Goal: Information Seeking & Learning: Compare options

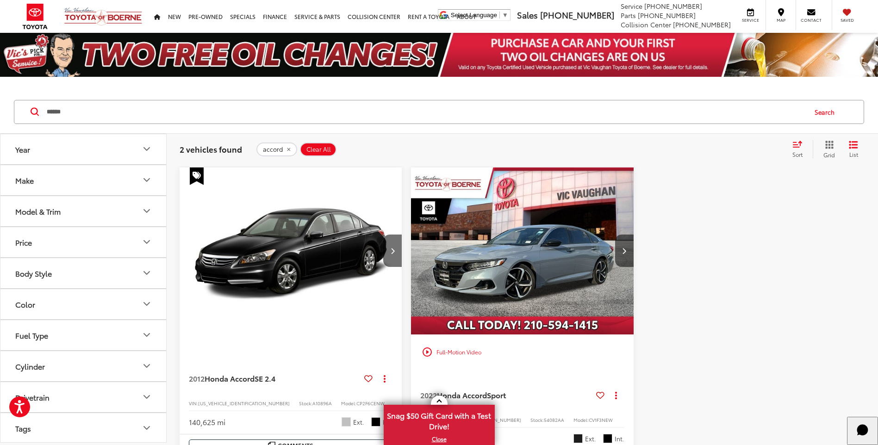
drag, startPoint x: 72, startPoint y: 114, endPoint x: 0, endPoint y: 109, distance: 72.0
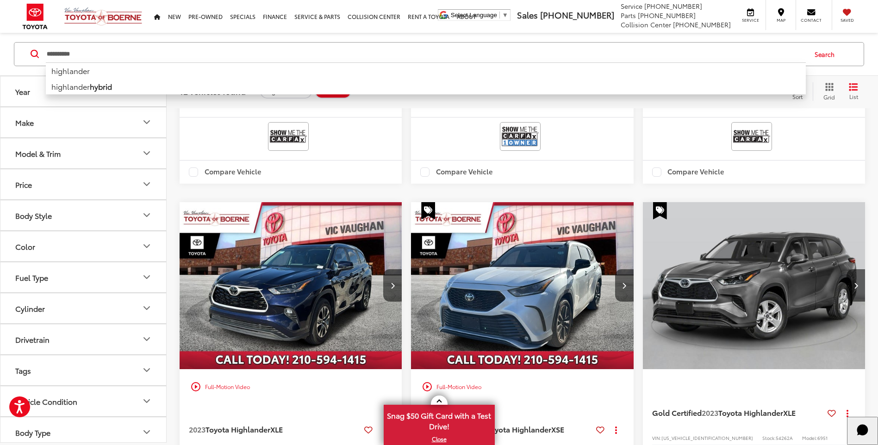
scroll to position [741, 0]
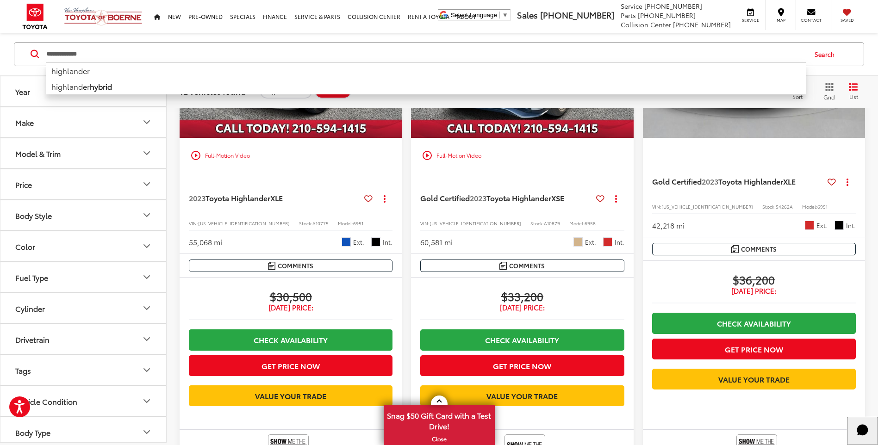
type input "**********"
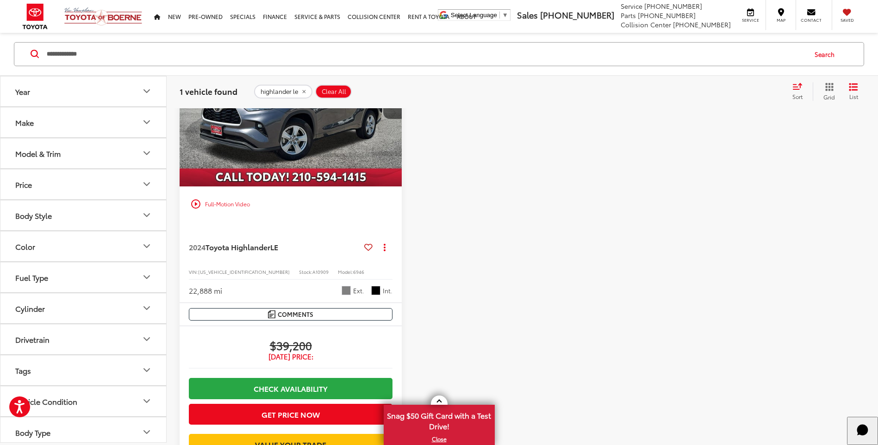
scroll to position [289, 0]
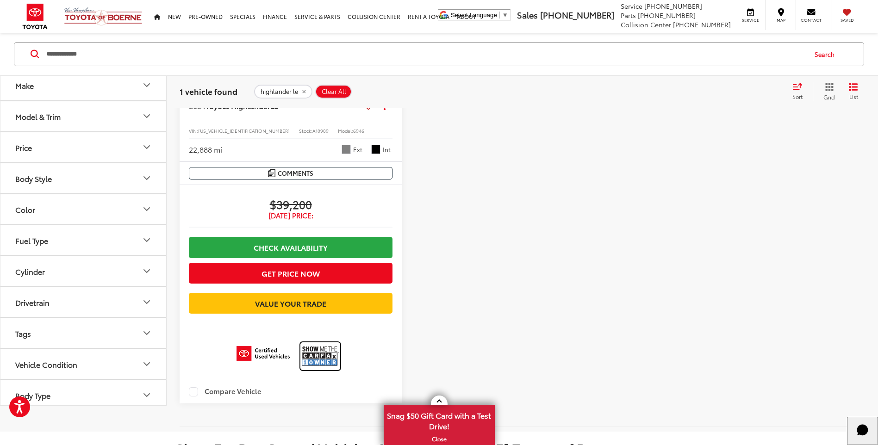
click at [315, 368] on img at bounding box center [320, 356] width 37 height 25
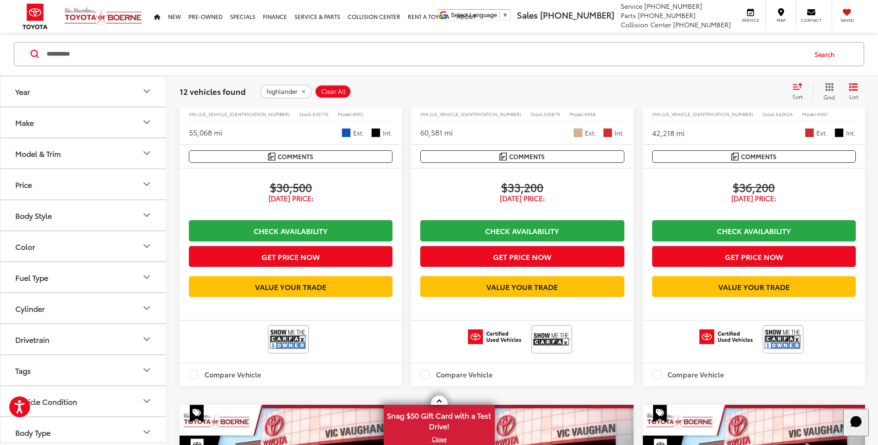
scroll to position [937, 0]
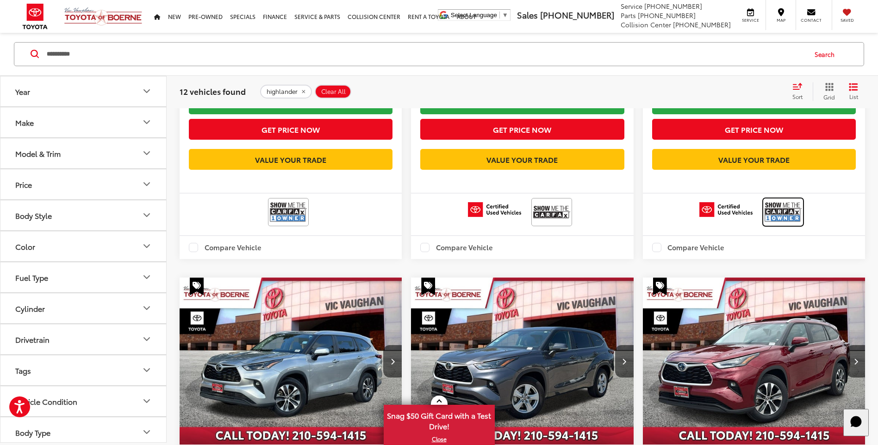
click at [782, 225] on img at bounding box center [783, 212] width 37 height 25
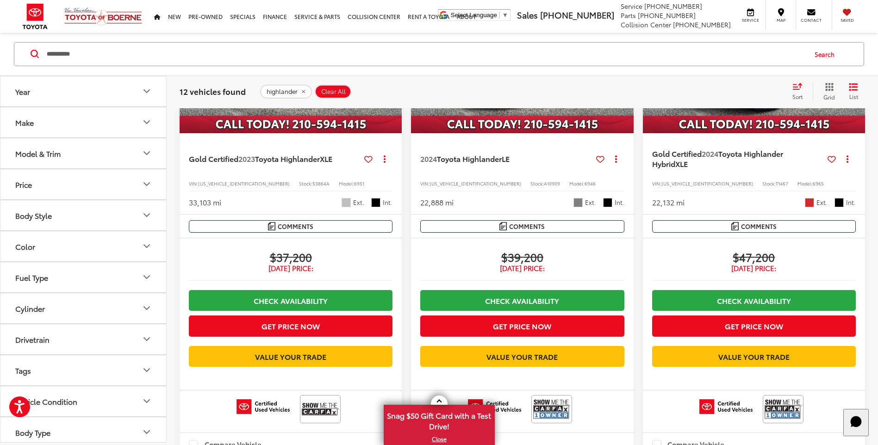
scroll to position [1400, 0]
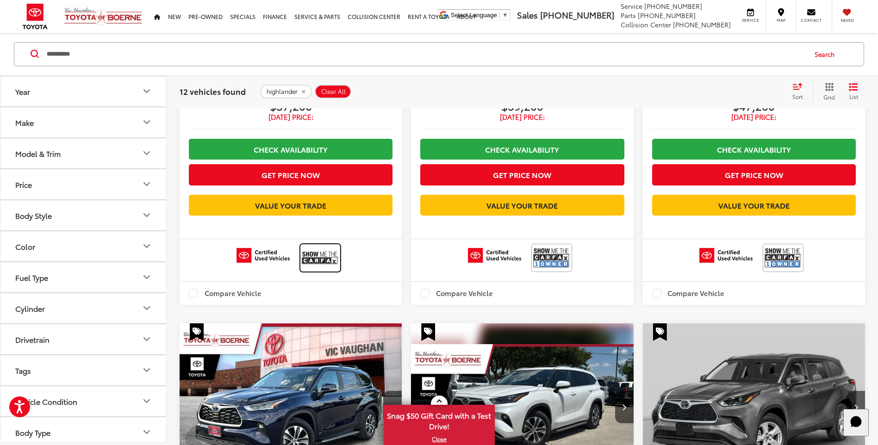
click at [328, 270] on img at bounding box center [320, 258] width 37 height 25
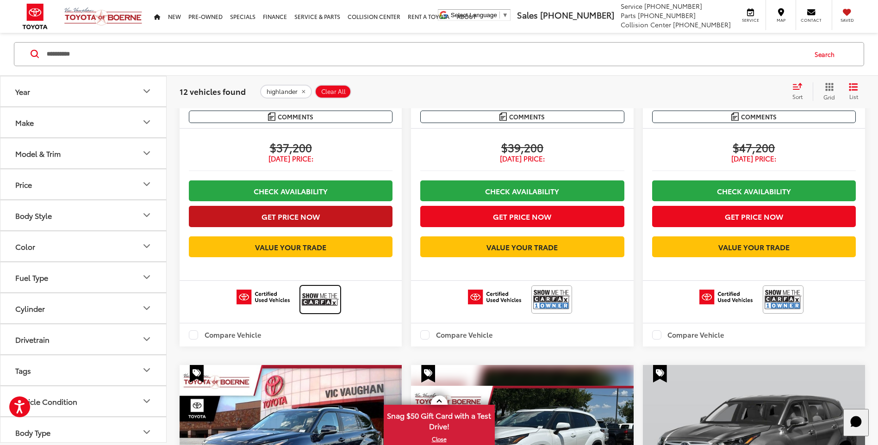
scroll to position [1262, 0]
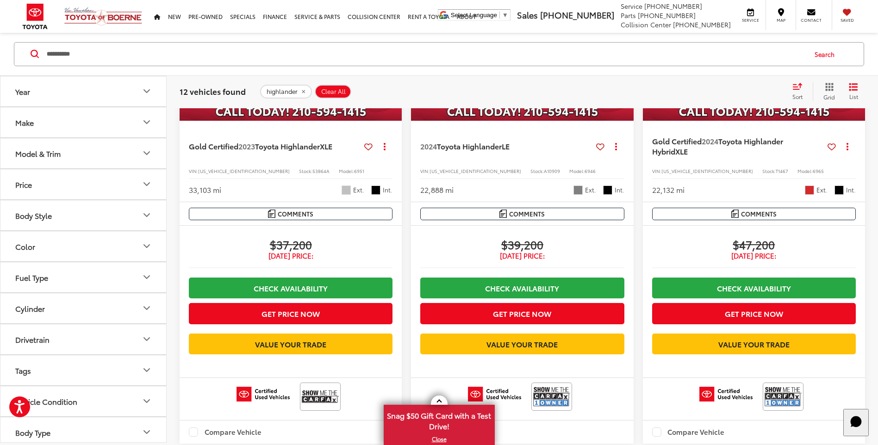
drag, startPoint x: 89, startPoint y: 56, endPoint x: 0, endPoint y: 75, distance: 91.3
click at [0, 72] on html "Accessibility Screen-Reader Guide, Feedback, and Issue Reporting | New window […" at bounding box center [439, 27] width 878 height 2579
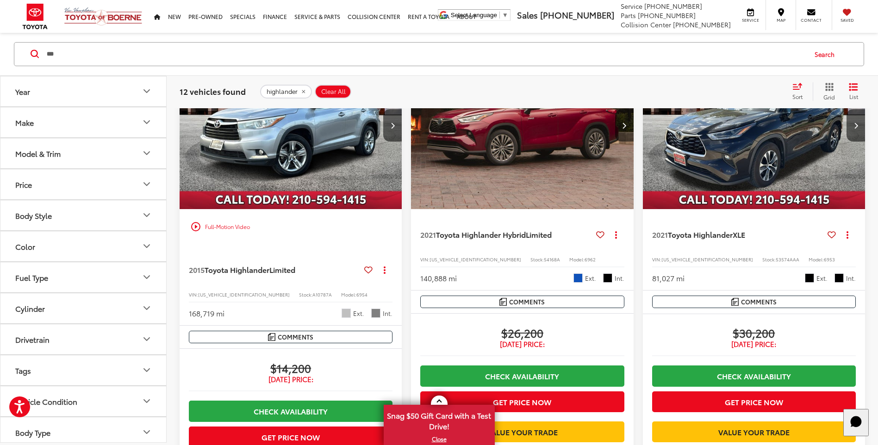
scroll to position [58, 0]
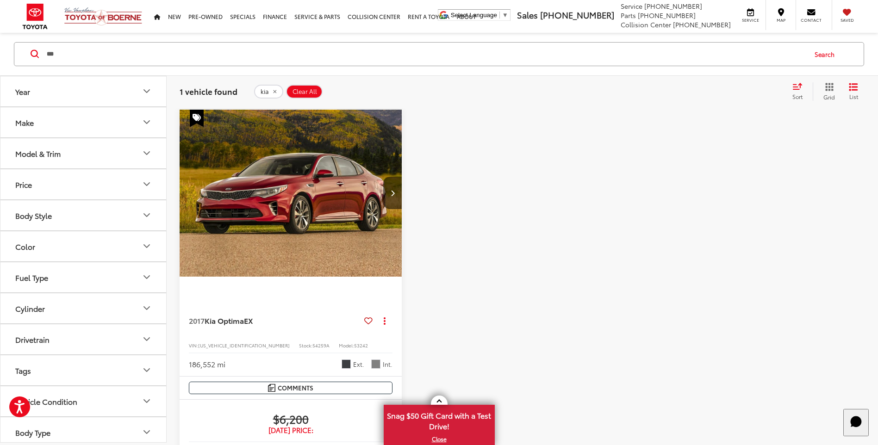
drag, startPoint x: 64, startPoint y: 53, endPoint x: 0, endPoint y: 74, distance: 67.2
click at [0, 74] on html "Accessibility Screen-Reader Guide, Feedback, and Issue Reporting | New window […" at bounding box center [439, 451] width 878 height 1018
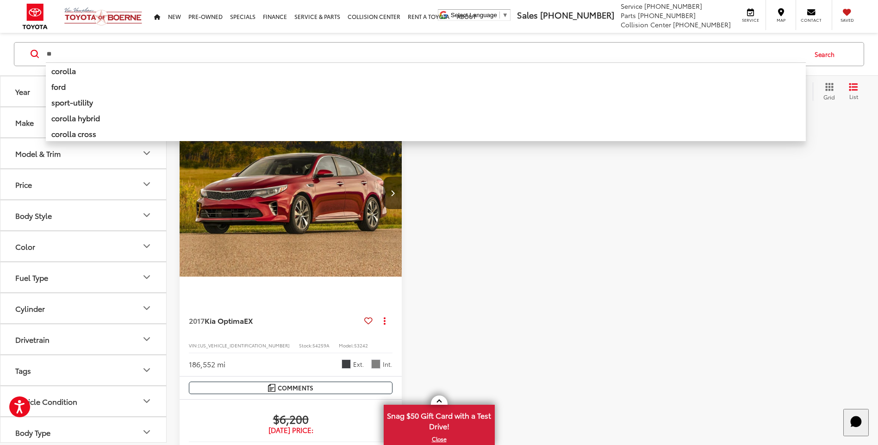
type input "*"
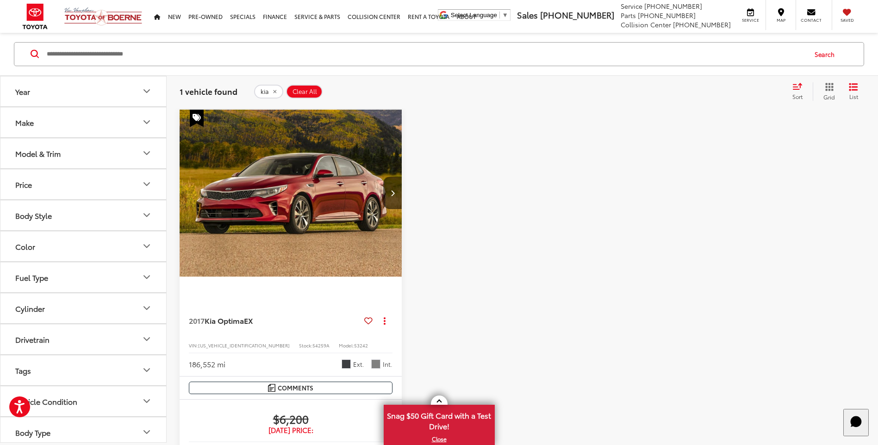
click at [93, 219] on button "Body Style" at bounding box center [83, 215] width 167 height 30
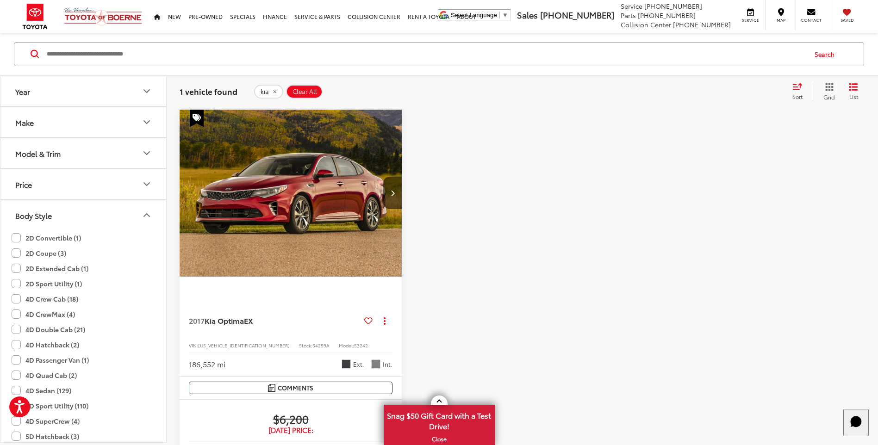
click at [100, 215] on button "Body Style" at bounding box center [83, 215] width 167 height 30
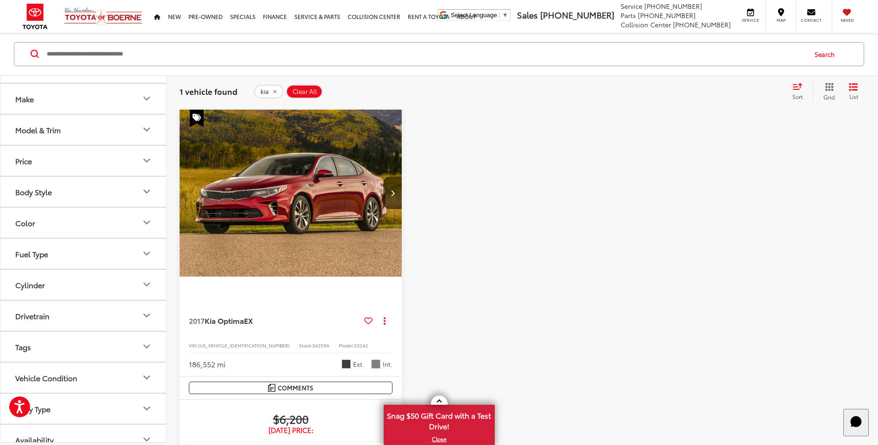
scroll to position [37, 0]
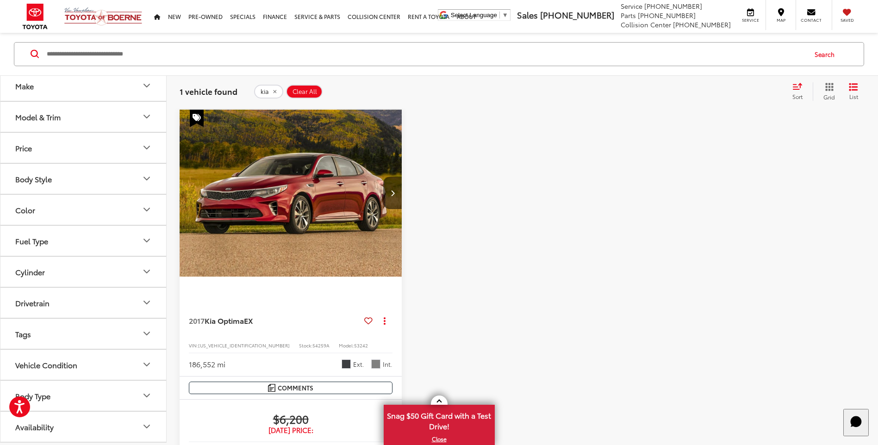
click at [99, 357] on button "Vehicle Condition" at bounding box center [83, 365] width 167 height 30
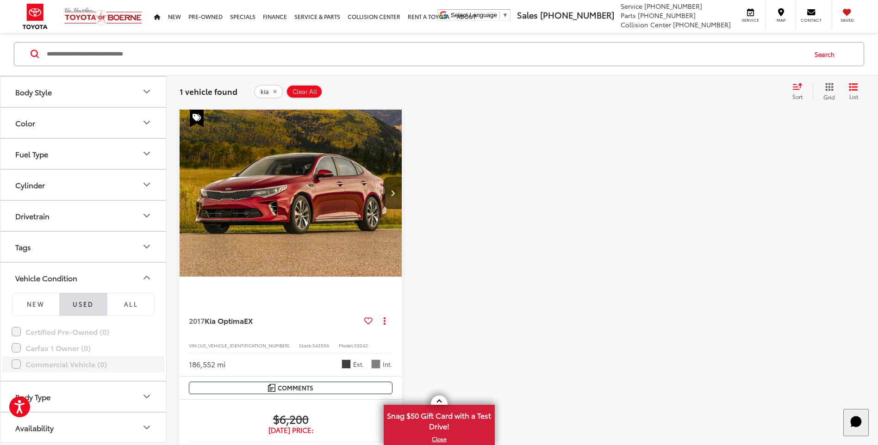
scroll to position [125, 0]
click at [83, 276] on button "Vehicle Condition" at bounding box center [83, 277] width 167 height 30
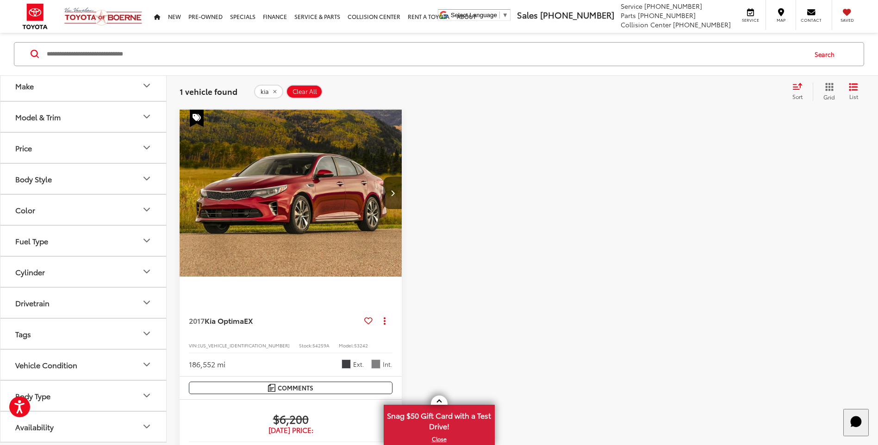
scroll to position [336, 0]
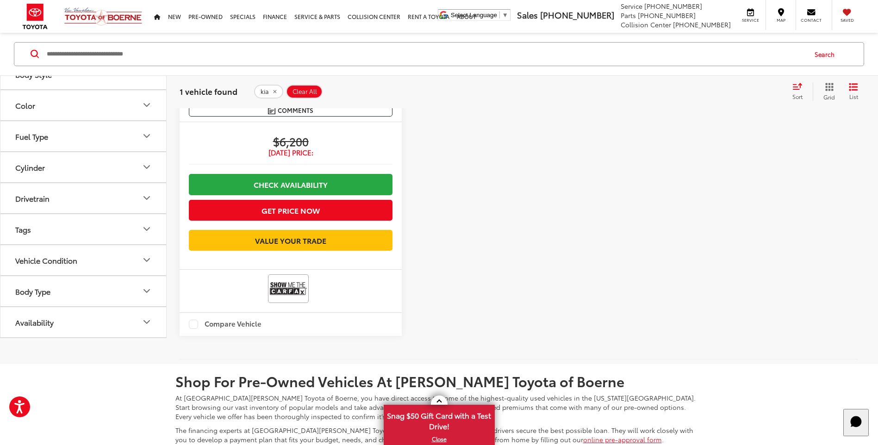
click at [74, 287] on button "Body Type" at bounding box center [83, 291] width 167 height 30
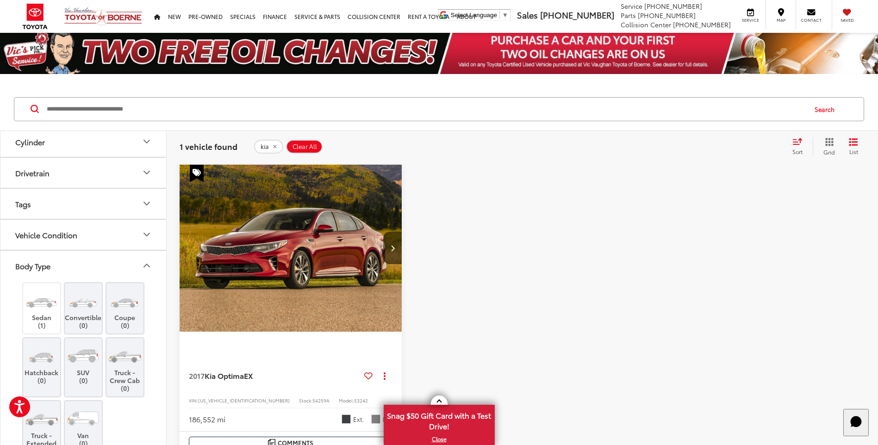
scroll to position [0, 0]
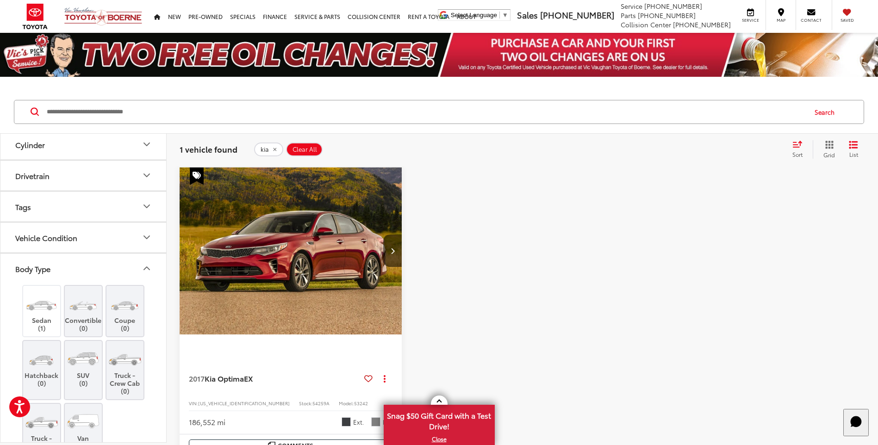
click at [88, 115] on input "Search by Make, Model, or Keyword" at bounding box center [426, 112] width 760 height 22
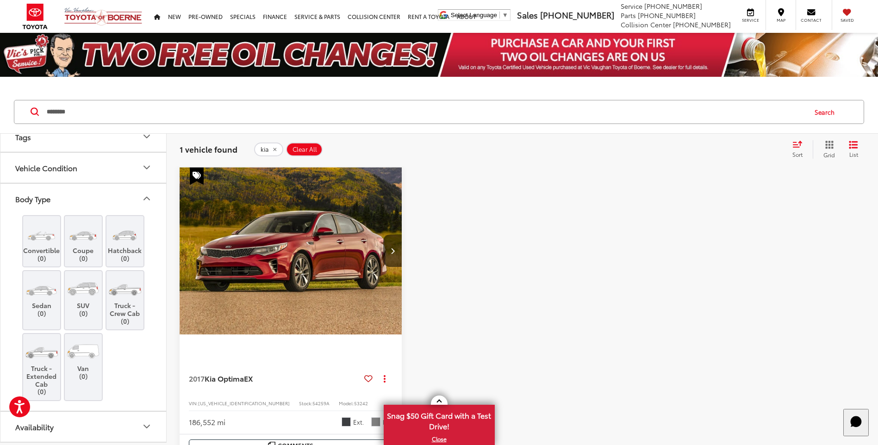
scroll to position [129, 0]
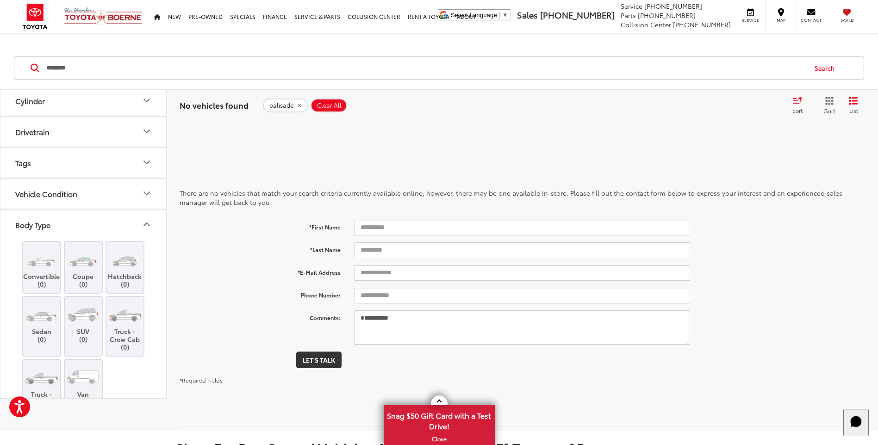
drag, startPoint x: 74, startPoint y: 71, endPoint x: 0, endPoint y: 69, distance: 74.1
click at [0, 72] on div "******** ******** Search" at bounding box center [439, 68] width 878 height 43
type input "********"
click at [291, 106] on button "teluride" at bounding box center [284, 106] width 43 height 14
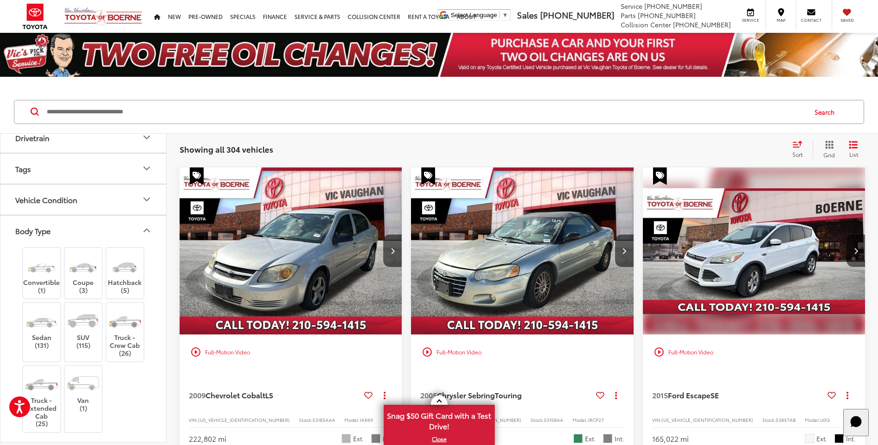
scroll to position [292, 0]
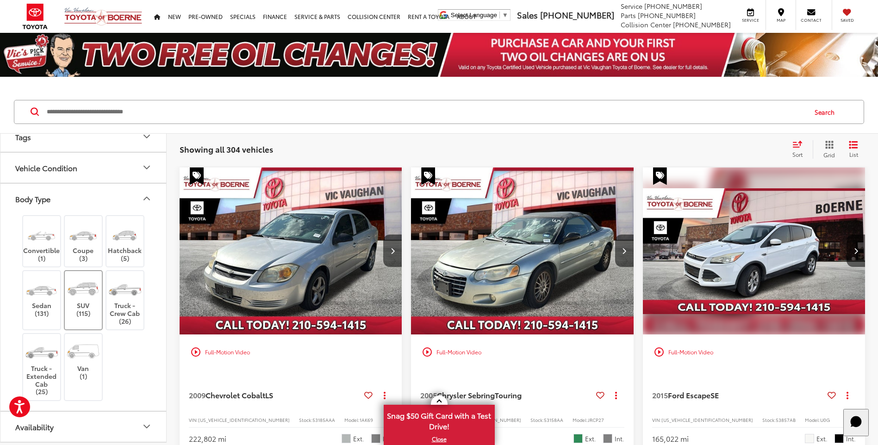
click at [88, 292] on img at bounding box center [83, 289] width 35 height 26
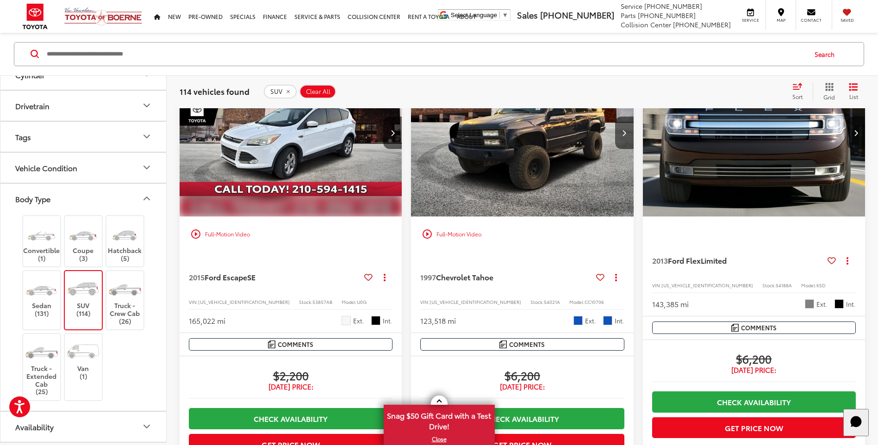
scroll to position [185, 0]
